Goal: Transaction & Acquisition: Purchase product/service

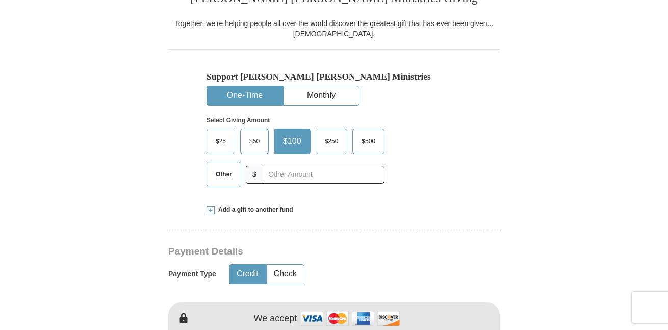
scroll to position [306, 0]
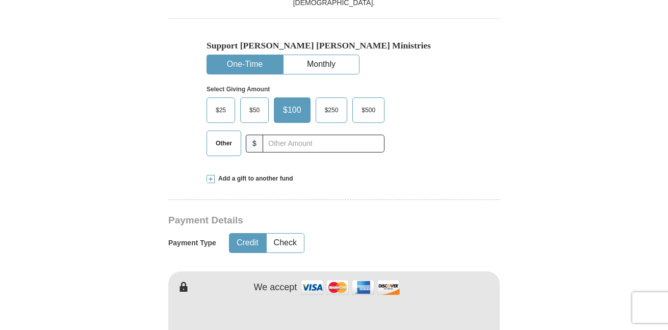
click at [225, 114] on span "$25" at bounding box center [221, 110] width 20 height 15
click at [0, 0] on input "$25" at bounding box center [0, 0] width 0 height 0
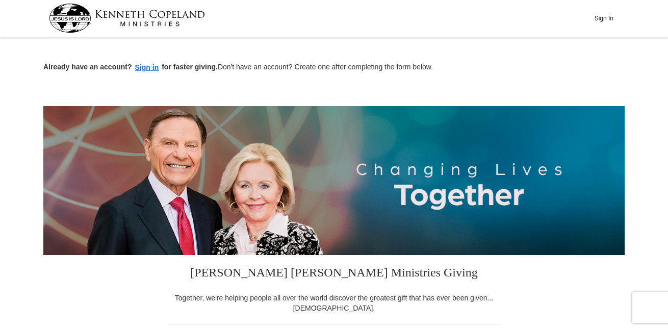
scroll to position [0, 0]
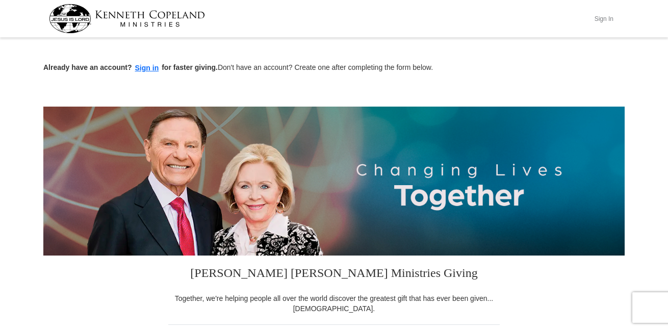
click at [611, 18] on button "Sign In" at bounding box center [604, 19] width 31 height 16
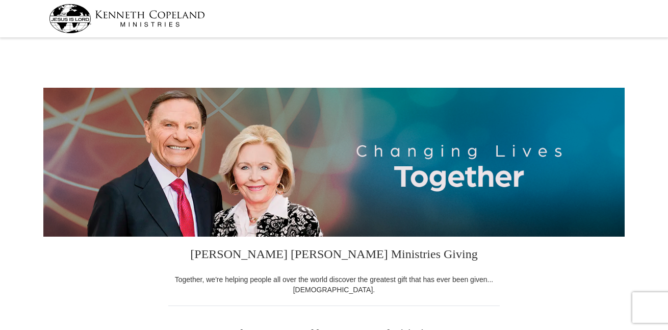
select select "[GEOGRAPHIC_DATA]"
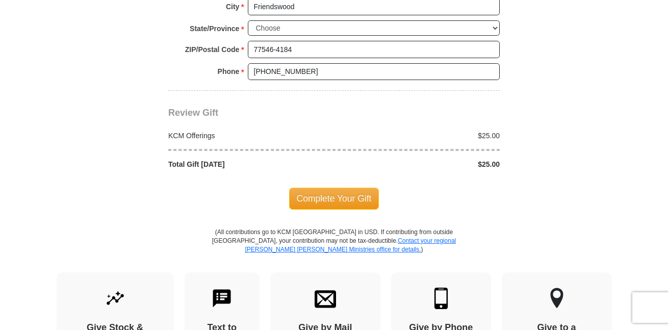
scroll to position [918, 0]
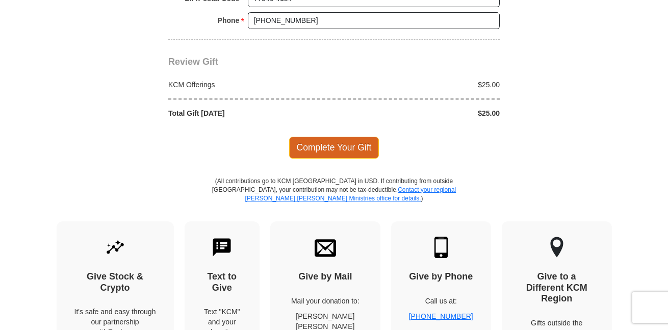
click at [318, 144] on span "Complete Your Gift" at bounding box center [334, 147] width 90 height 21
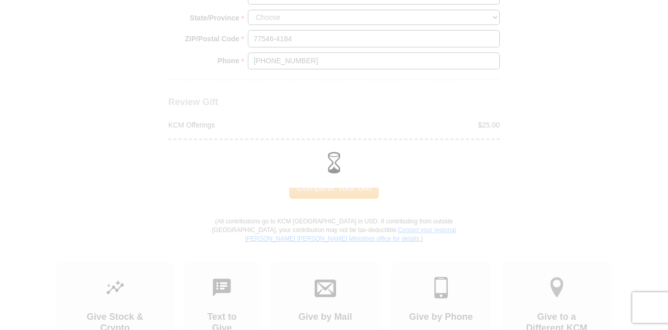
scroll to position [714, 0]
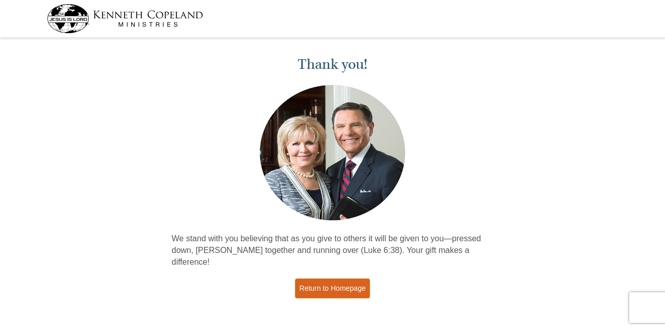
click at [343, 284] on link "Return to Homepage" at bounding box center [332, 288] width 75 height 20
